Goal: Navigation & Orientation: Go to known website

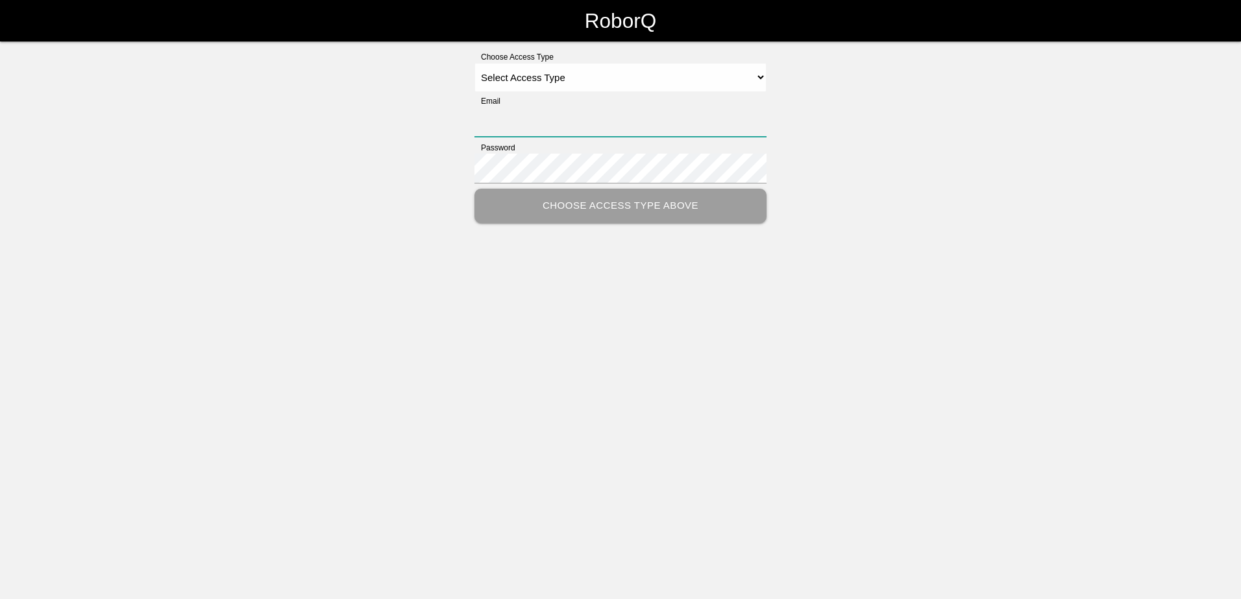
type input "[EMAIL_ADDRESS][DOMAIN_NAME]"
click at [596, 80] on select "Select Access Type Admin Customer Supervisor Worker" at bounding box center [620, 77] width 292 height 29
click at [474, 63] on select "Select Access Type Admin Customer Supervisor Worker" at bounding box center [620, 77] width 292 height 29
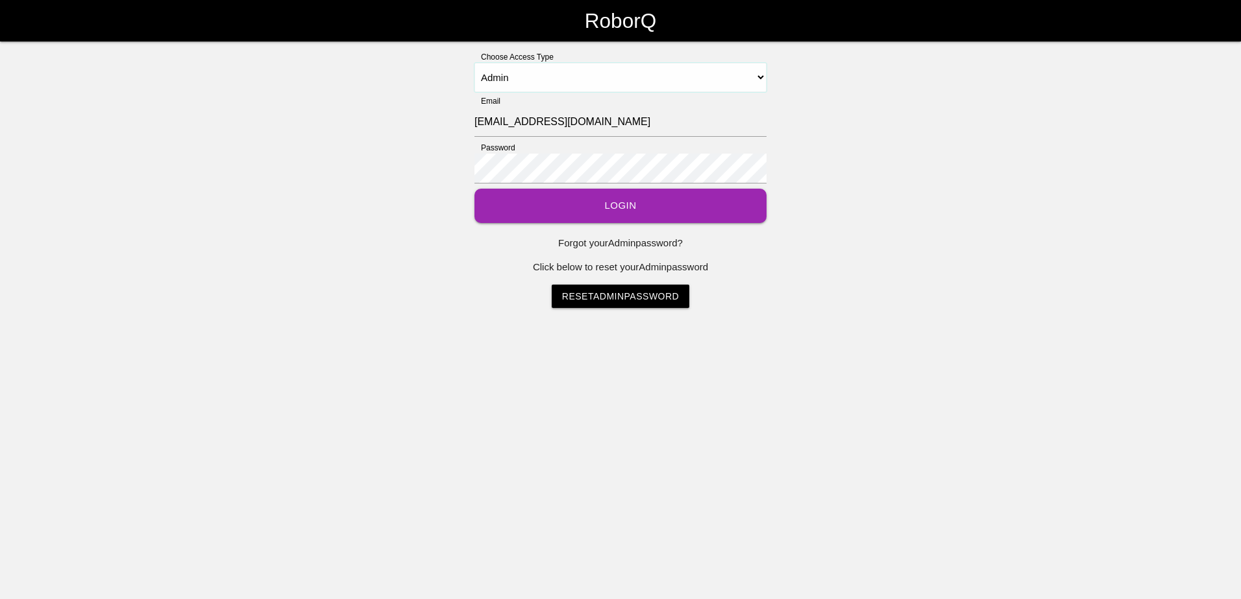
click at [564, 83] on select "Select Access Type Admin Customer Supervisor Worker" at bounding box center [620, 77] width 292 height 29
select select "Customer"
click at [474, 63] on select "Select Access Type Admin Customer Supervisor Worker" at bounding box center [620, 77] width 292 height 29
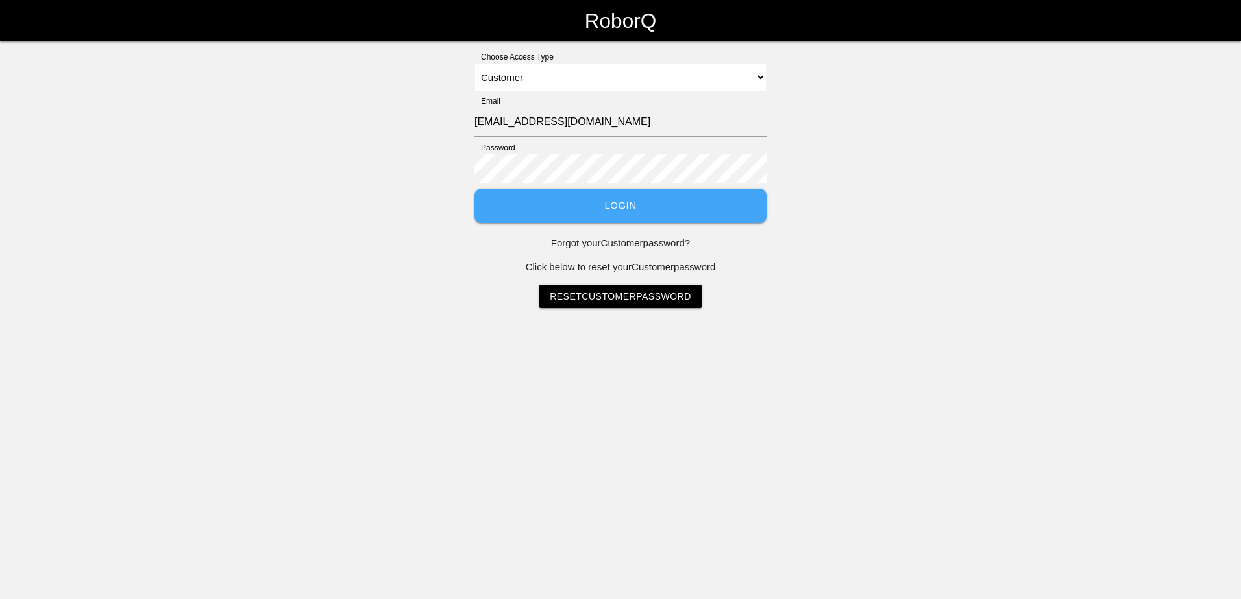
click at [642, 200] on button "Login" at bounding box center [620, 206] width 292 height 34
